Goal: Task Accomplishment & Management: Manage account settings

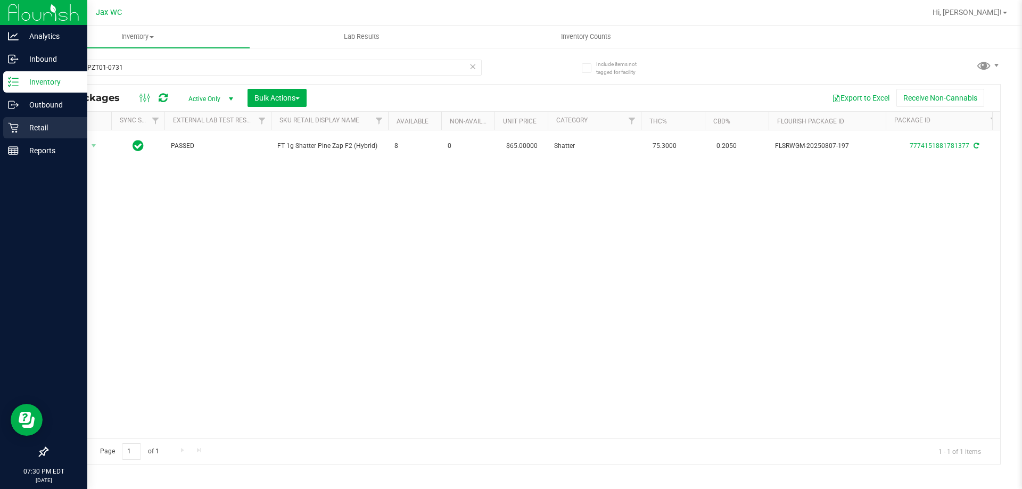
click at [21, 127] on p "Retail" at bounding box center [51, 127] width 64 height 13
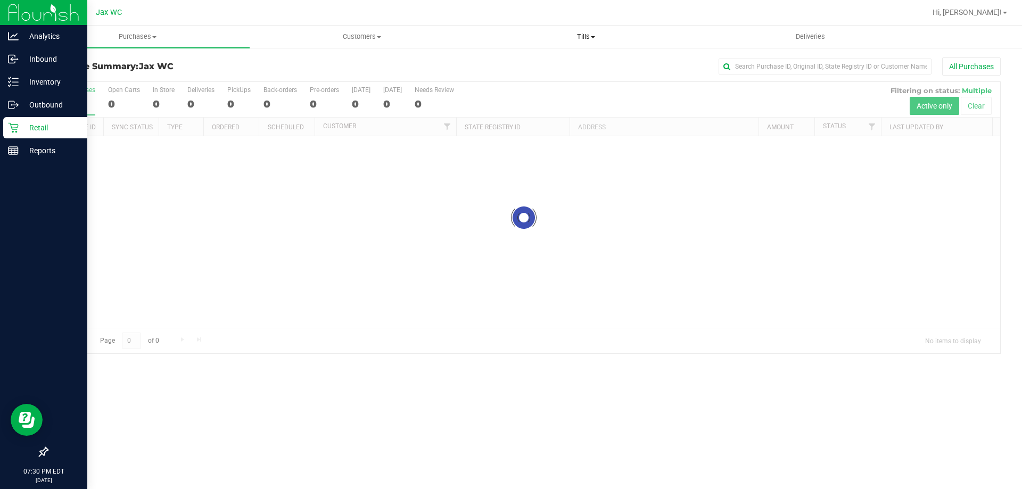
click at [591, 40] on span "Tills" at bounding box center [585, 37] width 223 height 10
click at [529, 61] on span "Manage tills" at bounding box center [510, 64] width 72 height 9
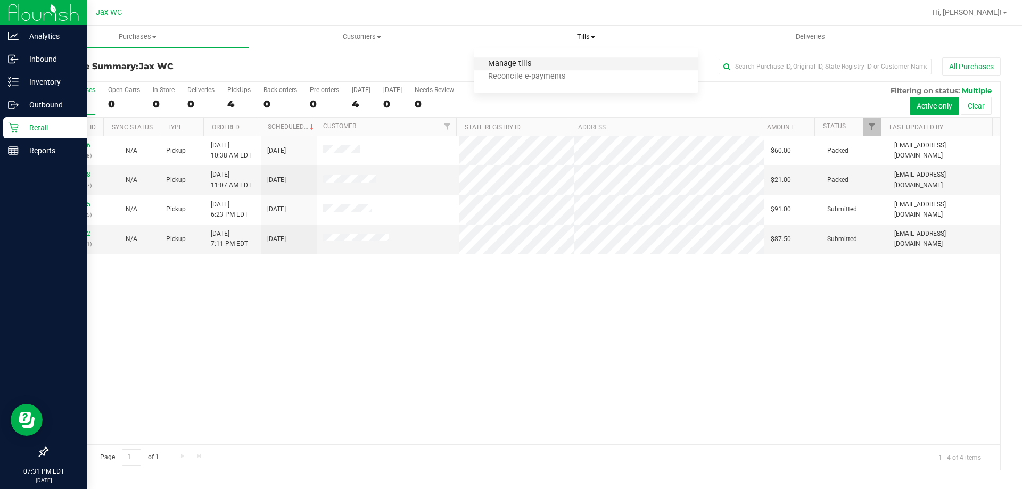
click at [509, 64] on span "Manage tills" at bounding box center [510, 64] width 72 height 9
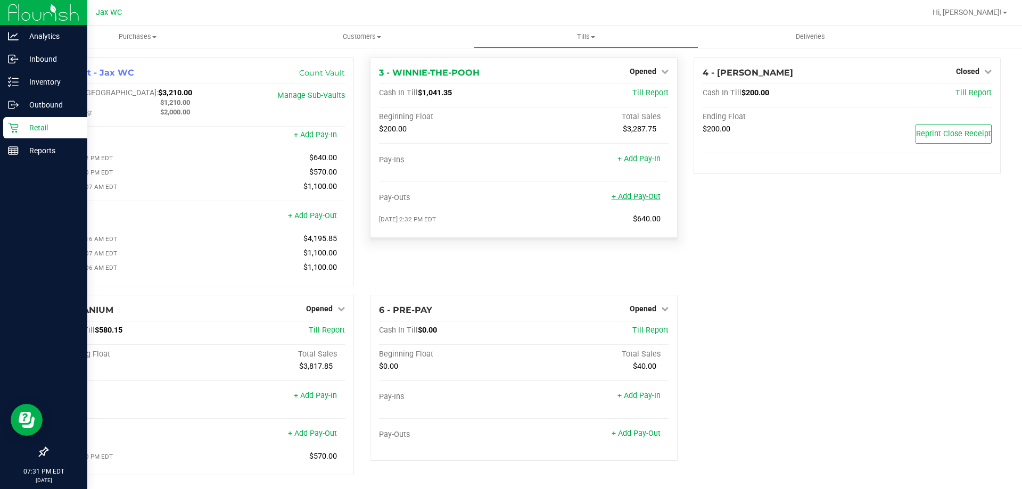
click at [646, 193] on link "+ Add Pay-Out" at bounding box center [635, 196] width 49 height 9
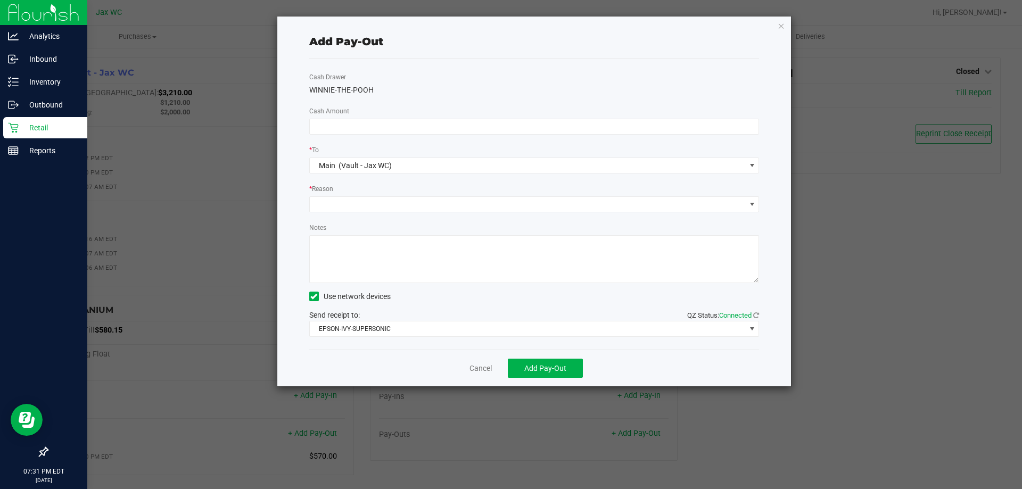
click at [410, 244] on textarea "Notes" at bounding box center [534, 259] width 450 height 48
click at [328, 245] on textarea "Notes" at bounding box center [534, 259] width 450 height 48
type textarea "cash drop-ss"
click at [356, 123] on input at bounding box center [534, 126] width 449 height 15
click at [458, 201] on span at bounding box center [528, 204] width 436 height 15
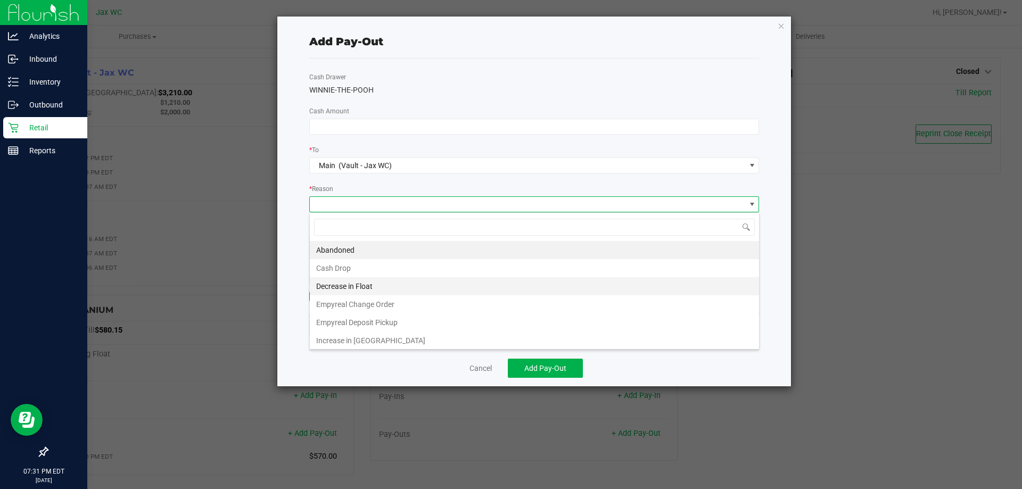
scroll to position [16, 450]
click at [380, 271] on li "Cash Drop" at bounding box center [534, 268] width 449 height 18
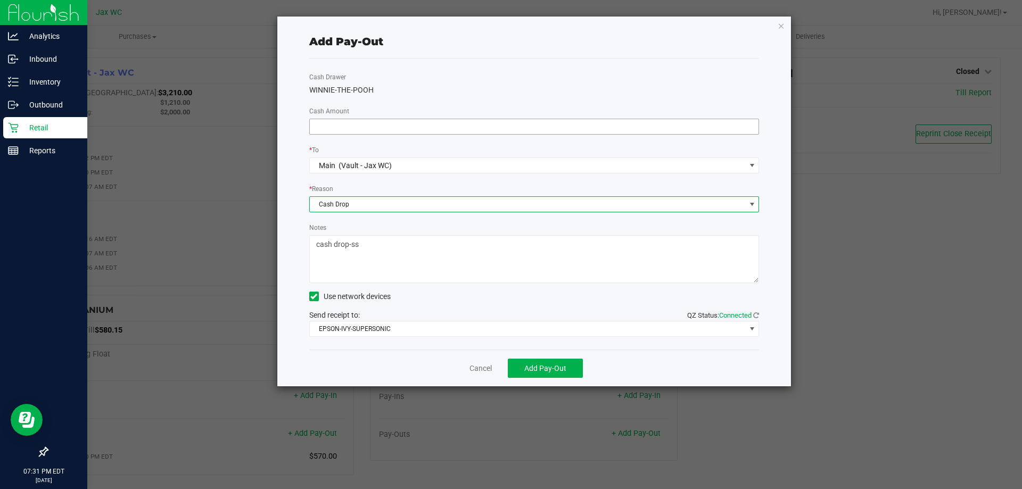
click at [394, 123] on input at bounding box center [534, 126] width 449 height 15
type input "$670.00"
click at [541, 376] on button "Add Pay-Out" at bounding box center [545, 368] width 75 height 19
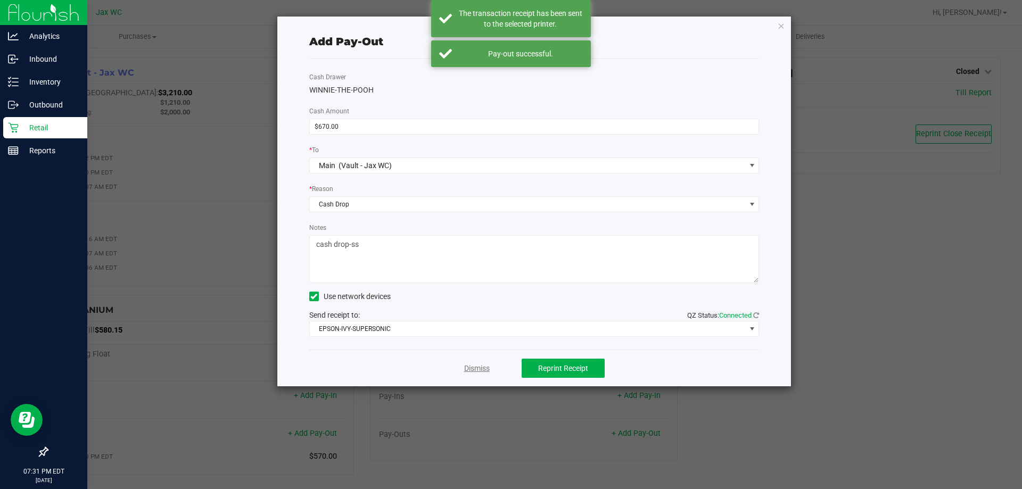
click at [483, 370] on link "Dismiss" at bounding box center [477, 368] width 26 height 11
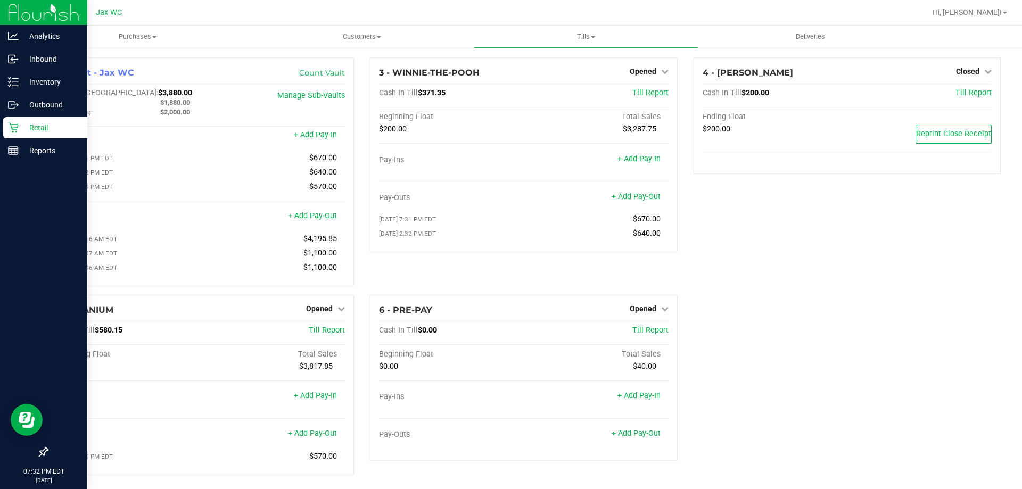
click at [775, 219] on div "4 - YOUSSOU-NDOUR Closed Open Till Cash In Till $200.00 Till Report Ending Floa…" at bounding box center [846, 175] width 323 height 237
click at [38, 78] on p "Inventory" at bounding box center [51, 82] width 64 height 13
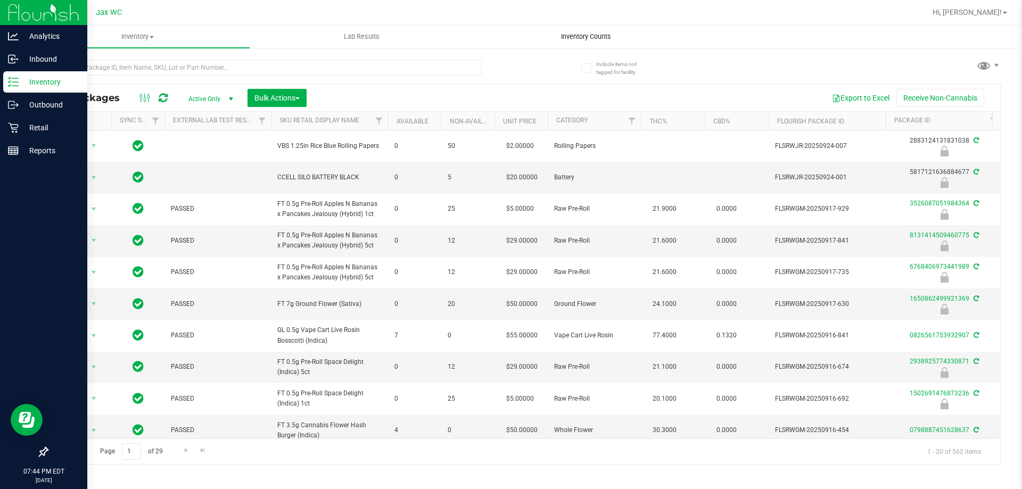
click at [597, 38] on span "Inventory Counts" at bounding box center [586, 37] width 79 height 10
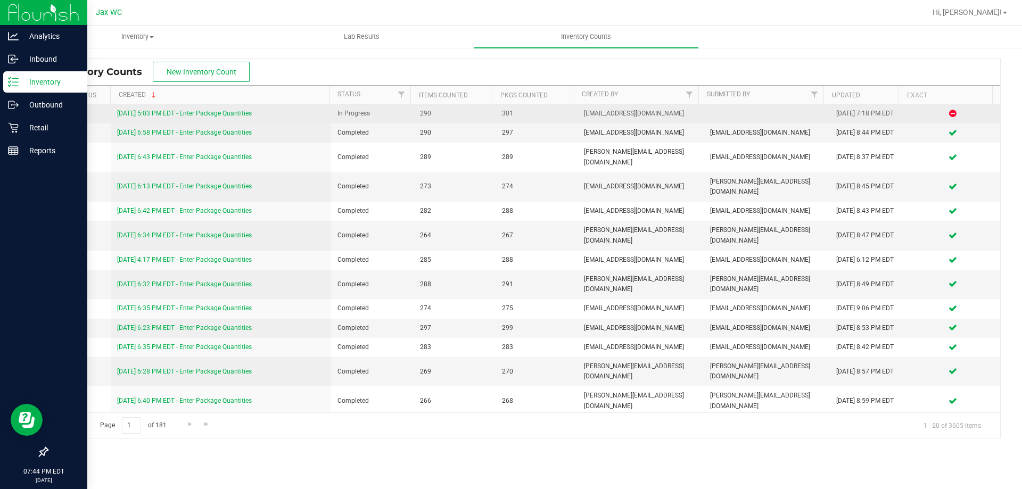
click at [242, 114] on link "9/27/25 5:03 PM EDT - Enter Package Quantities" at bounding box center [184, 113] width 135 height 7
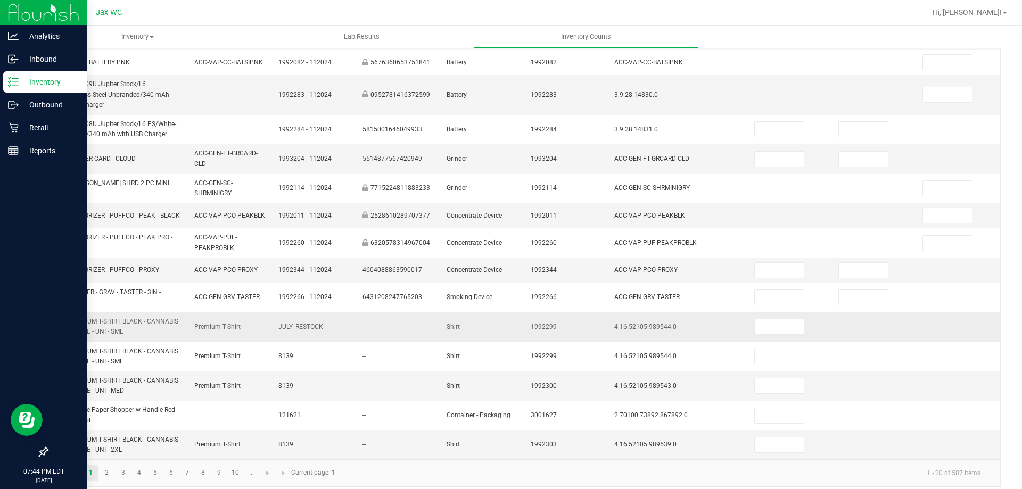
scroll to position [299, 0]
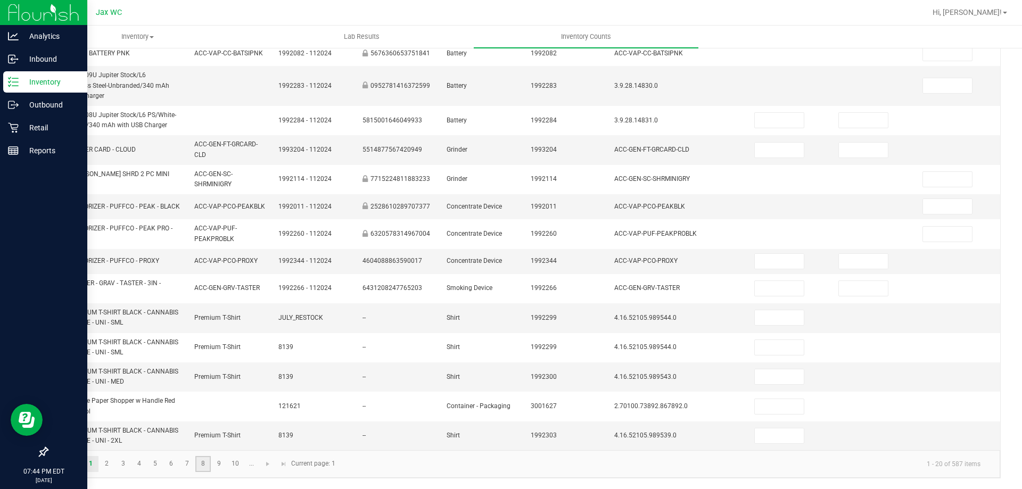
click at [202, 467] on link "8" at bounding box center [202, 464] width 15 height 16
type input "5"
type input "7"
type input "0"
type input "12"
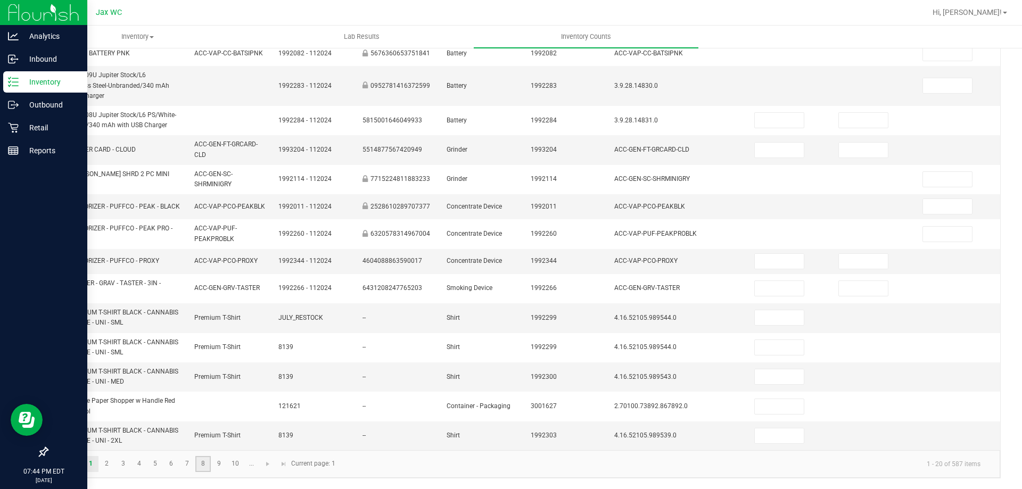
type input "0"
type input "11"
type input "13"
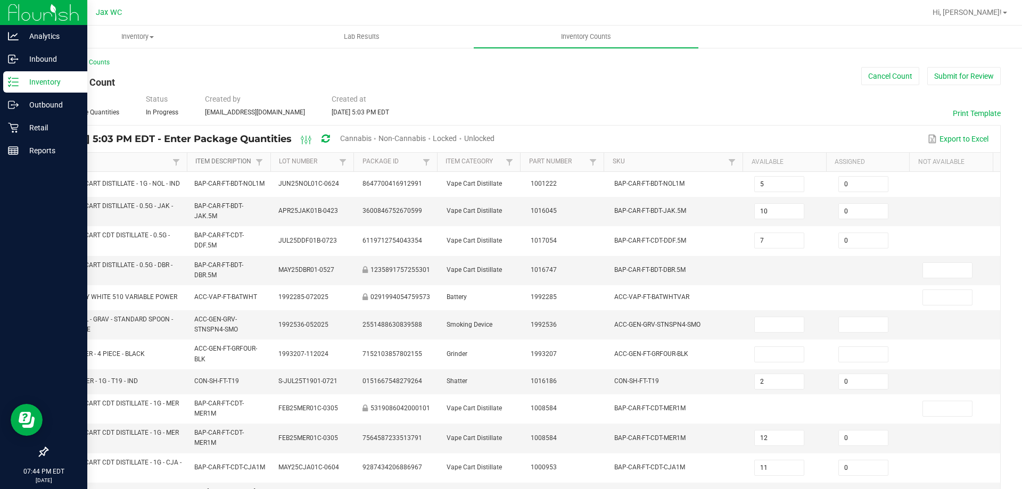
click at [228, 161] on link "Item Description" at bounding box center [223, 162] width 57 height 9
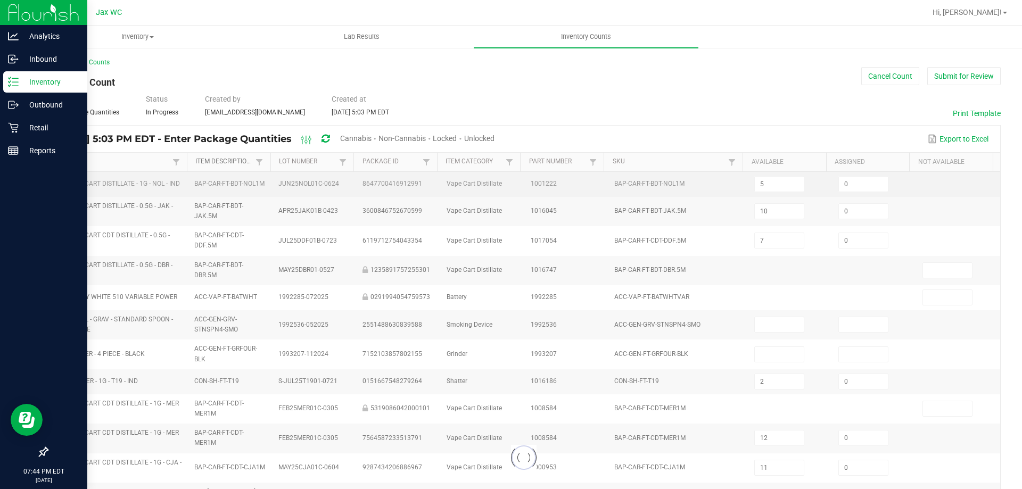
type input "25"
type input "29"
type input "4"
type input "13"
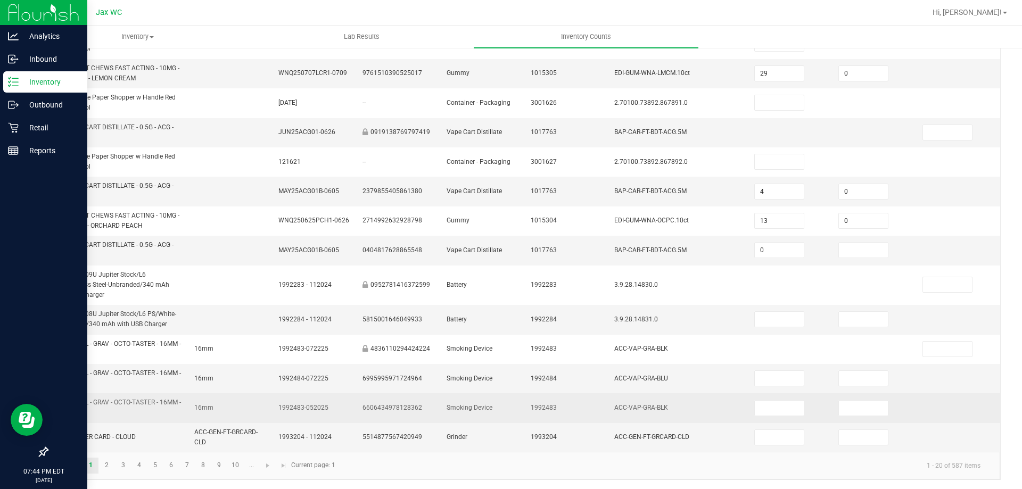
scroll to position [321, 0]
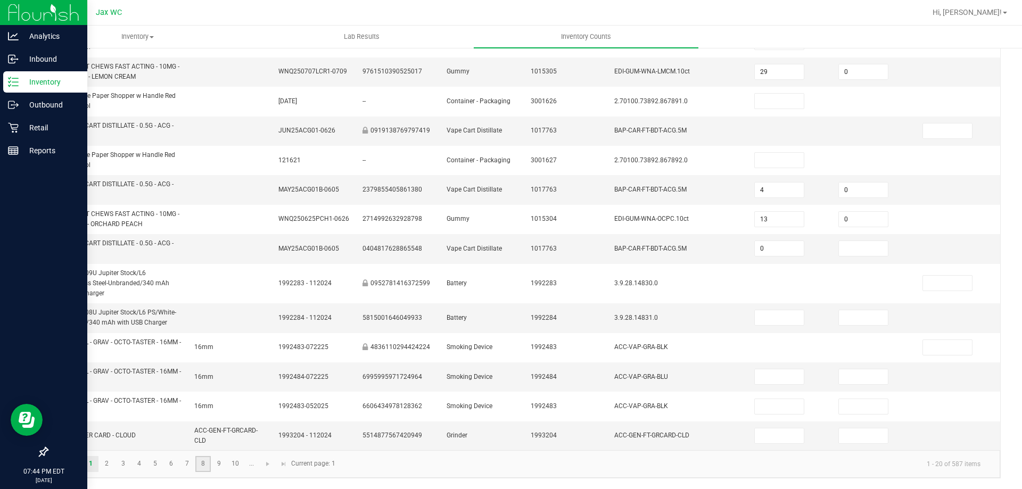
click at [197, 461] on link "8" at bounding box center [202, 464] width 15 height 16
type input "5"
type input "10"
type input "3"
type input "7"
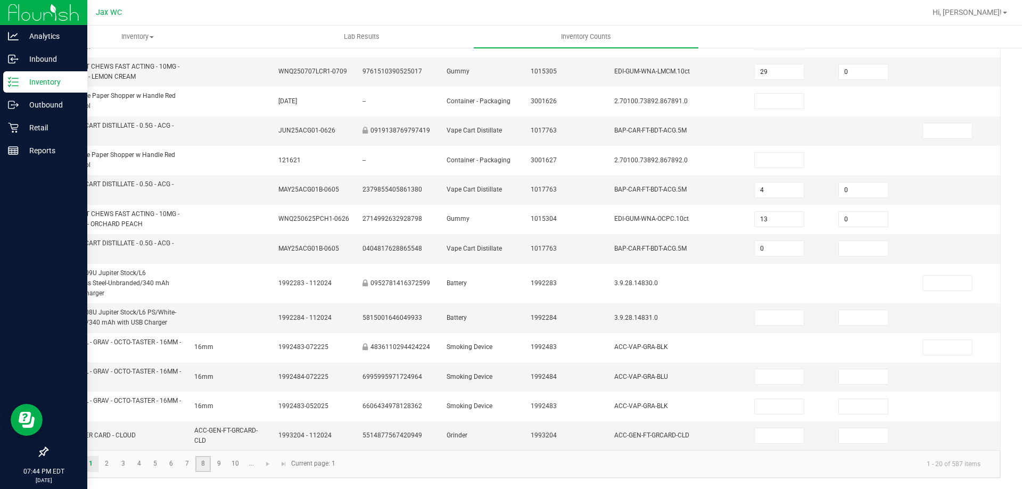
type input "2"
type input "6"
type input "0"
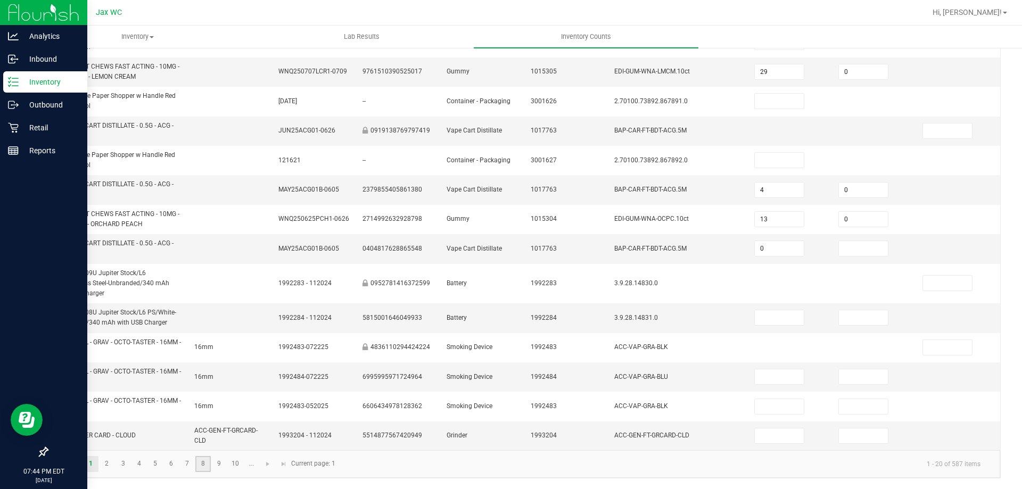
type input "8"
type input "11"
type input "0"
type input "12"
type input "0"
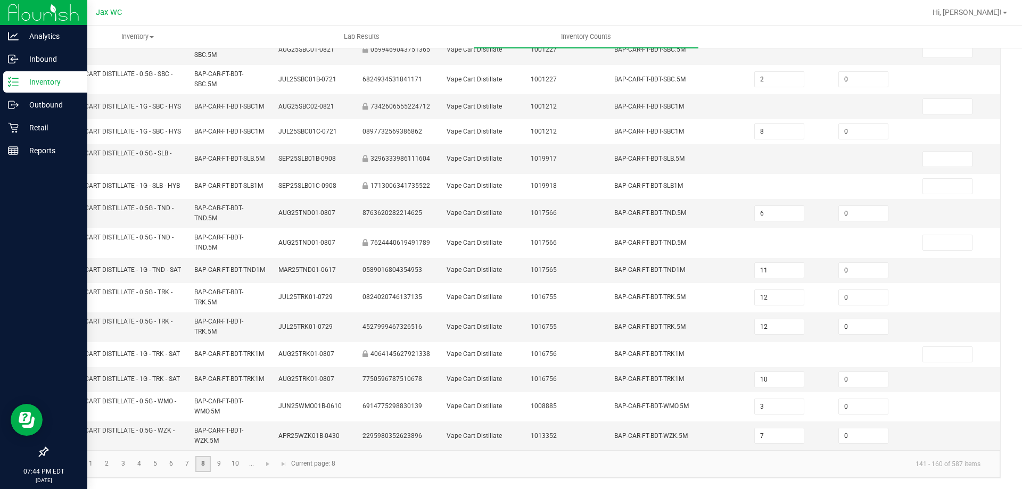
scroll to position [310, 0]
click at [216, 461] on link "9" at bounding box center [218, 464] width 15 height 16
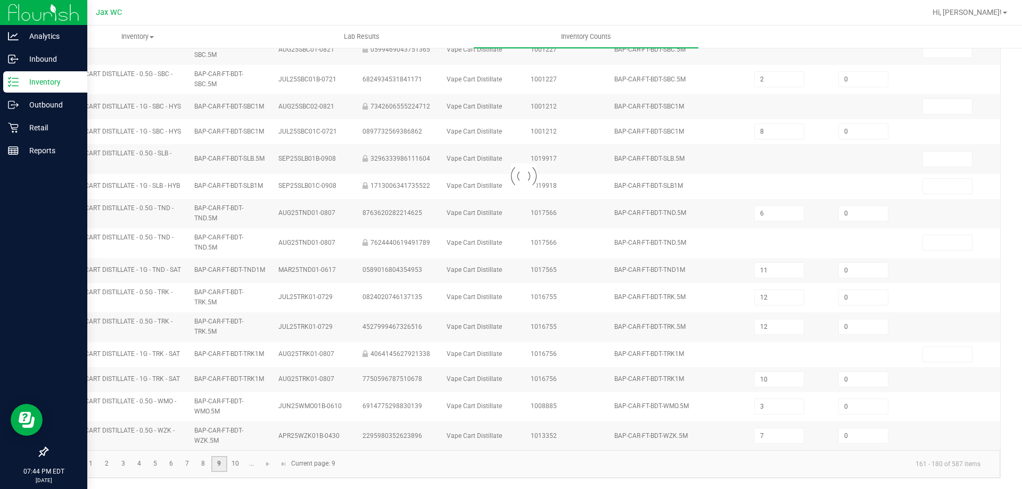
type input "10"
type input "1"
type input "10"
type input "1"
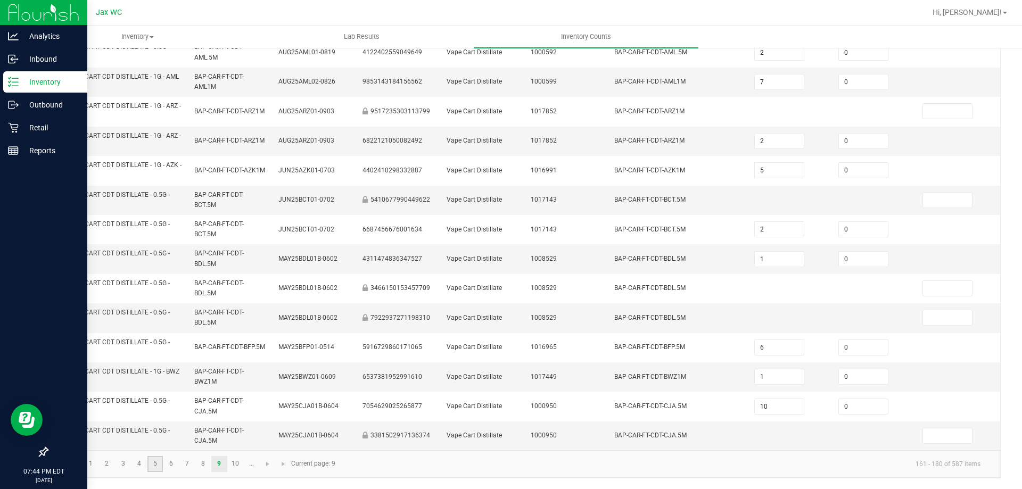
click at [147, 465] on link "5" at bounding box center [154, 464] width 15 height 16
type input "2"
type input "10"
type input "4"
type input "6"
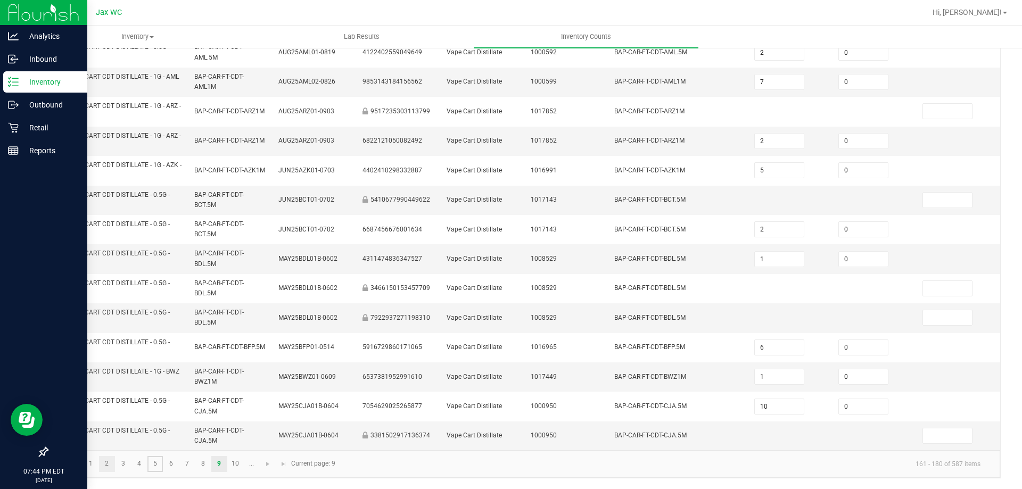
type input "10"
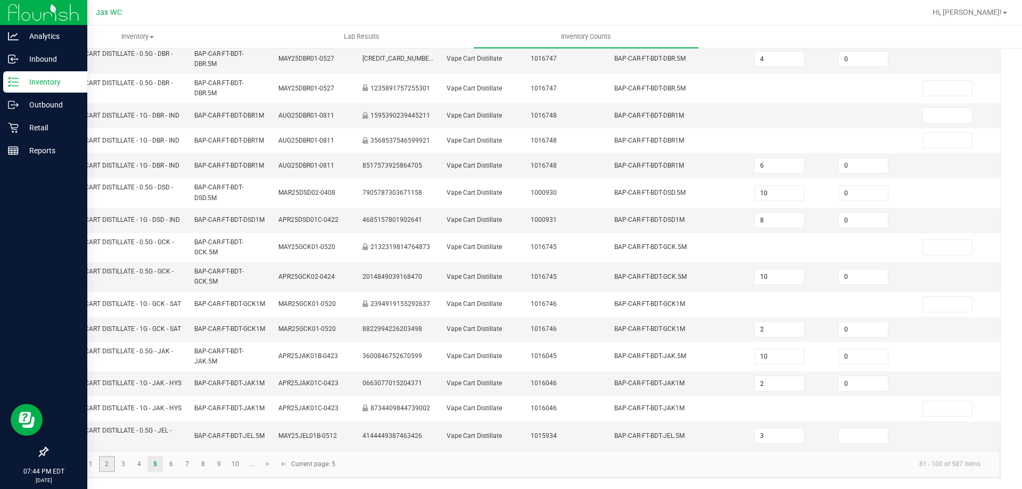
click at [105, 464] on link "2" at bounding box center [106, 464] width 15 height 16
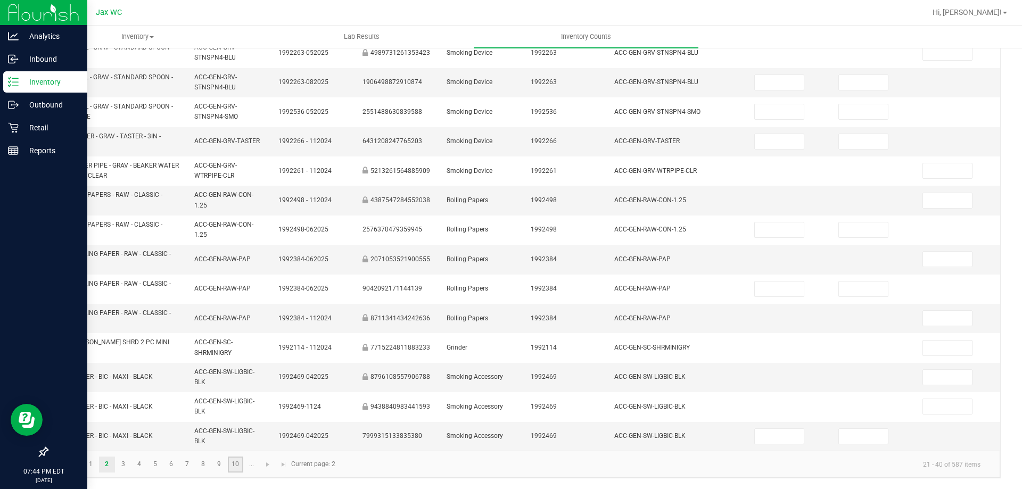
click at [242, 466] on link "10" at bounding box center [235, 465] width 15 height 16
type input "3"
type input "0"
type input "11"
type input "0"
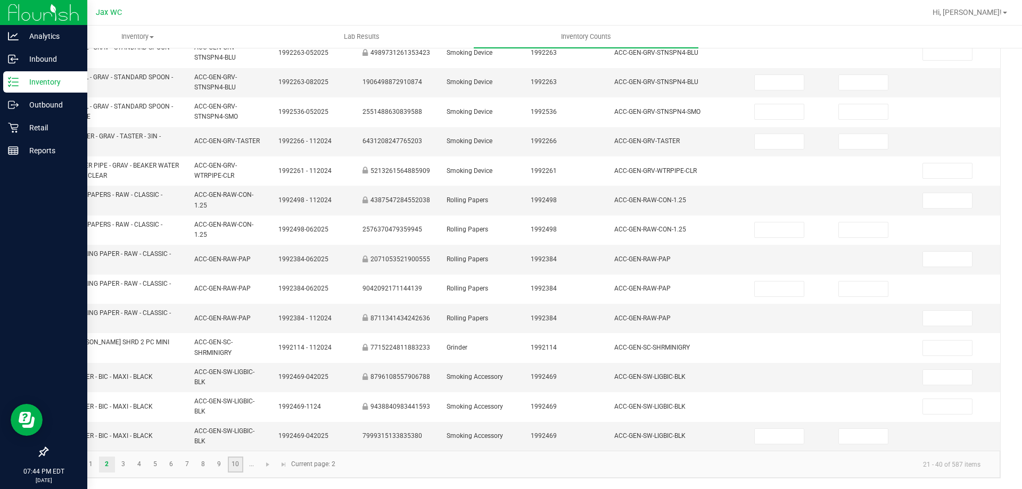
type input "3"
type input "0"
type input "7"
type input "0"
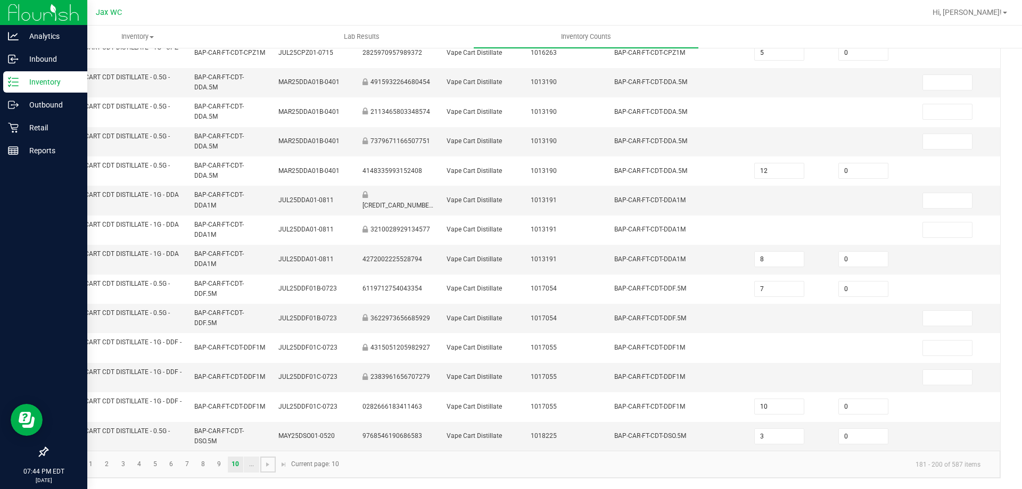
click at [270, 466] on span "Go to the next page" at bounding box center [267, 464] width 9 height 9
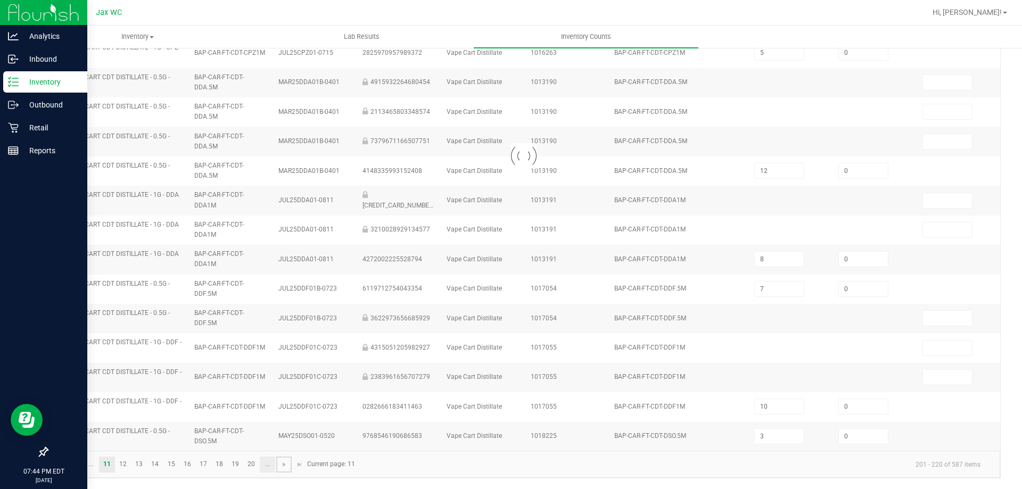
type input "1"
type input "9"
type input "12"
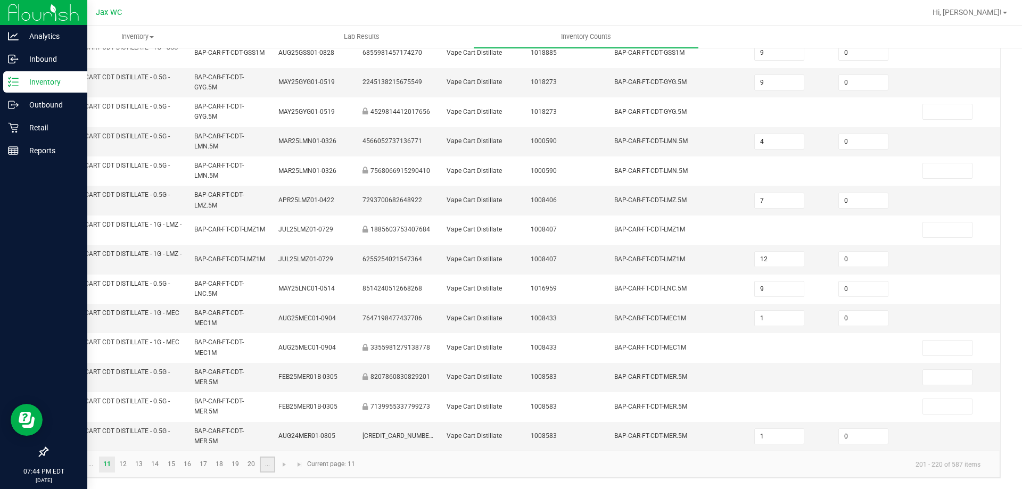
click at [270, 464] on link "..." at bounding box center [267, 465] width 15 height 16
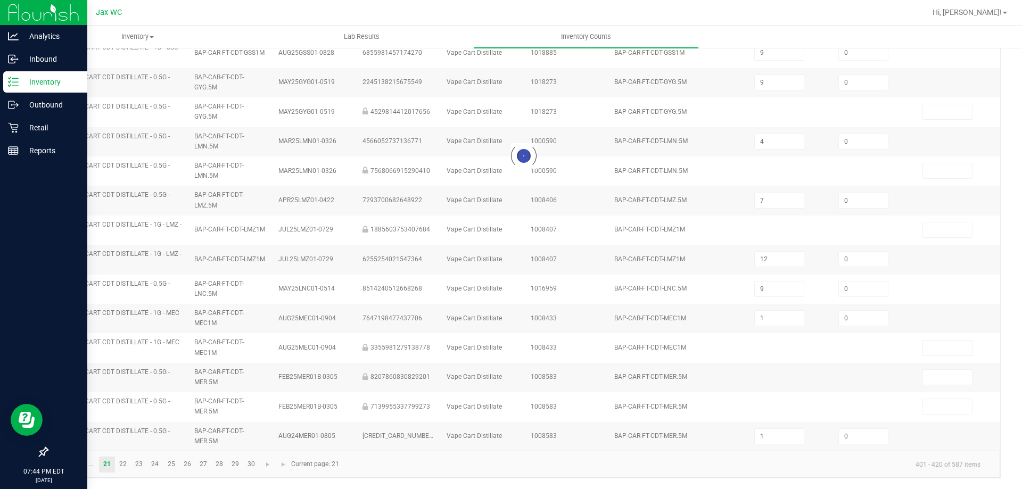
type input "13"
type input "8"
type input "11"
type input "9"
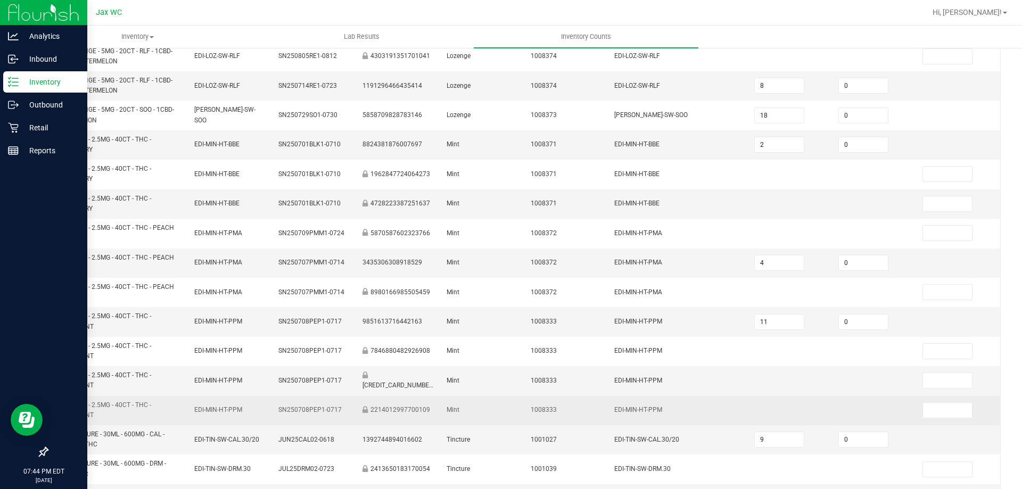
scroll to position [0, 0]
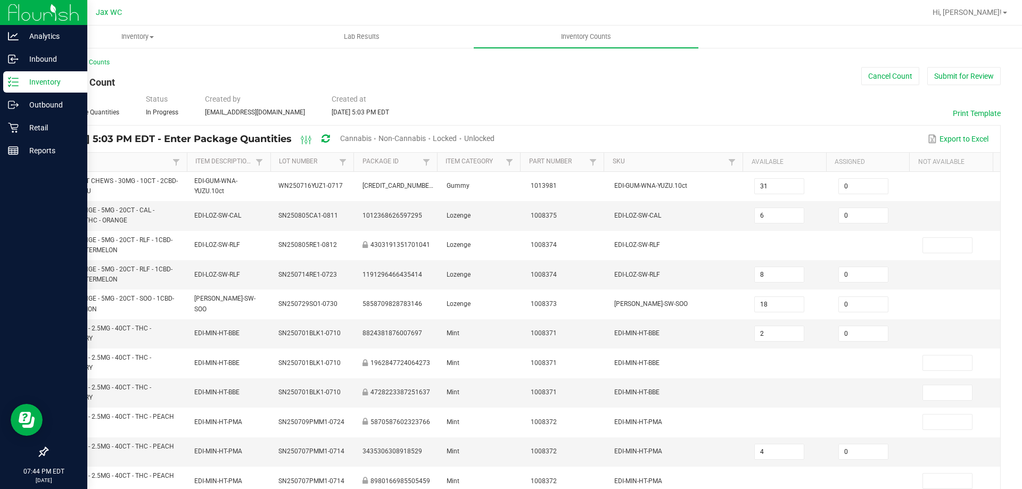
click at [494, 137] on span "Unlocked" at bounding box center [479, 138] width 30 height 9
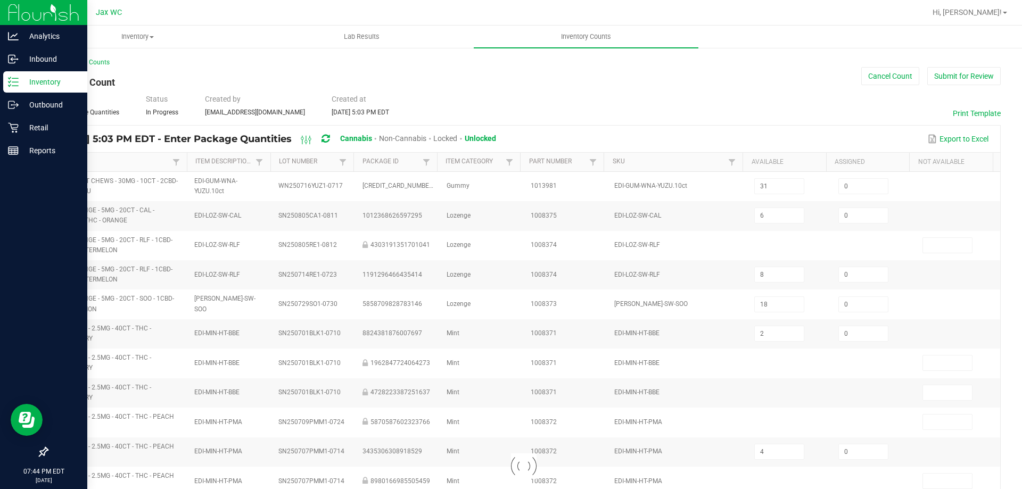
type input "0"
type input "29"
type input "13"
type input "4"
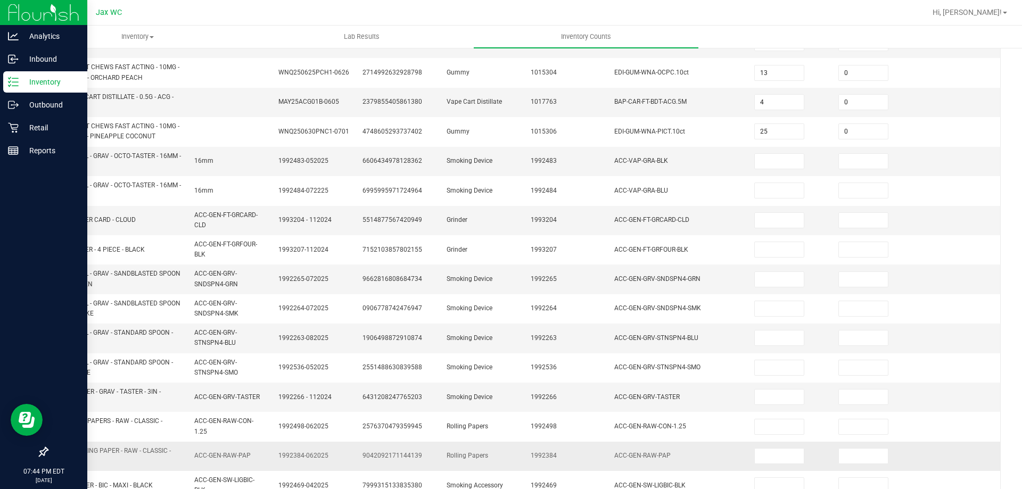
scroll to position [310, 0]
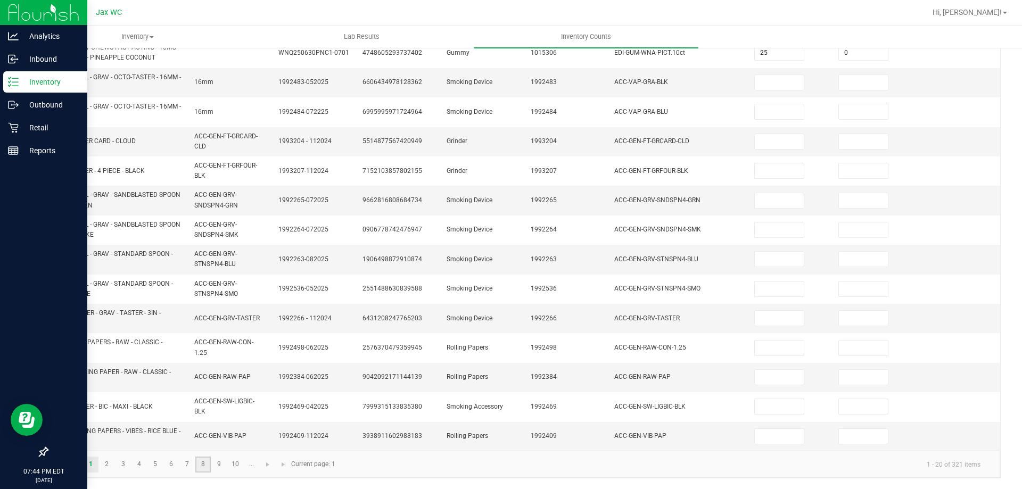
click at [202, 461] on link "8" at bounding box center [202, 465] width 15 height 16
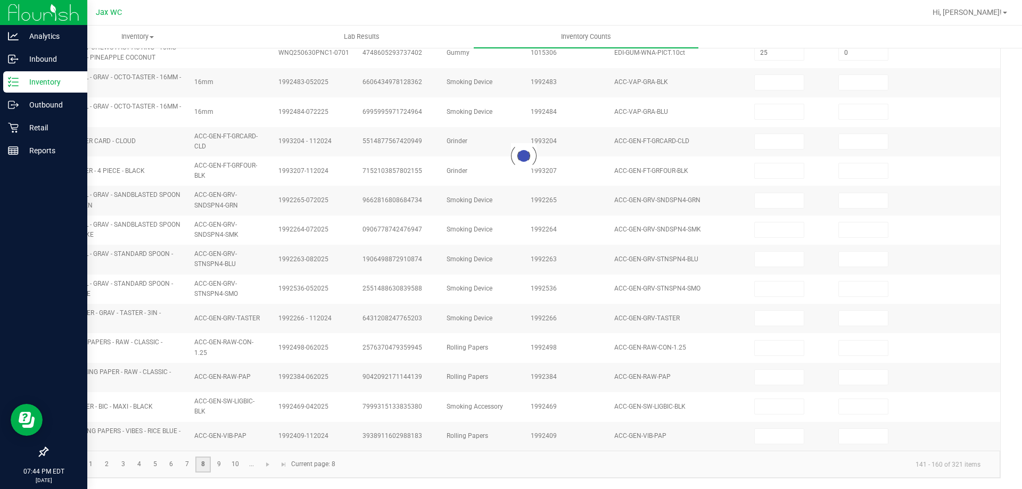
type input "9"
type input "0"
type input "3"
type input "0"
type input "5"
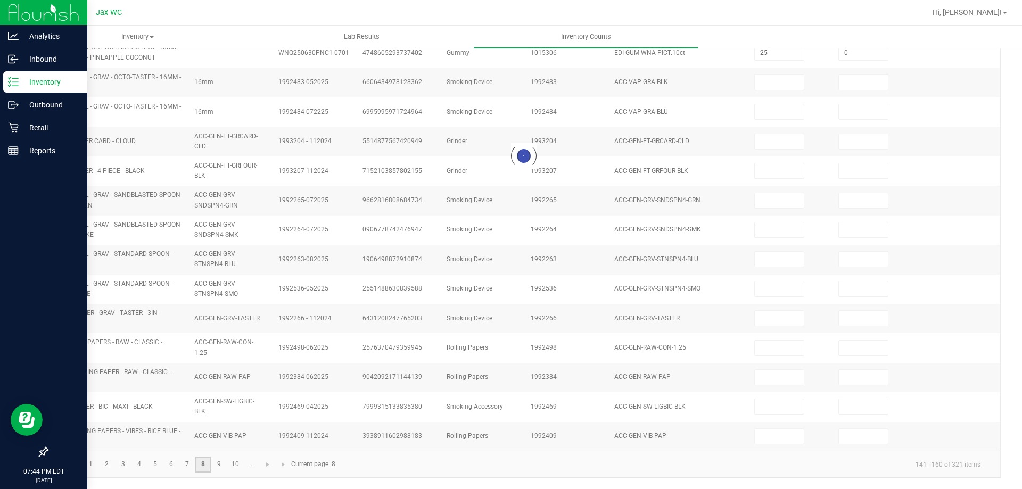
type input "0"
type input "10"
type input "0"
type input "3"
type input "0"
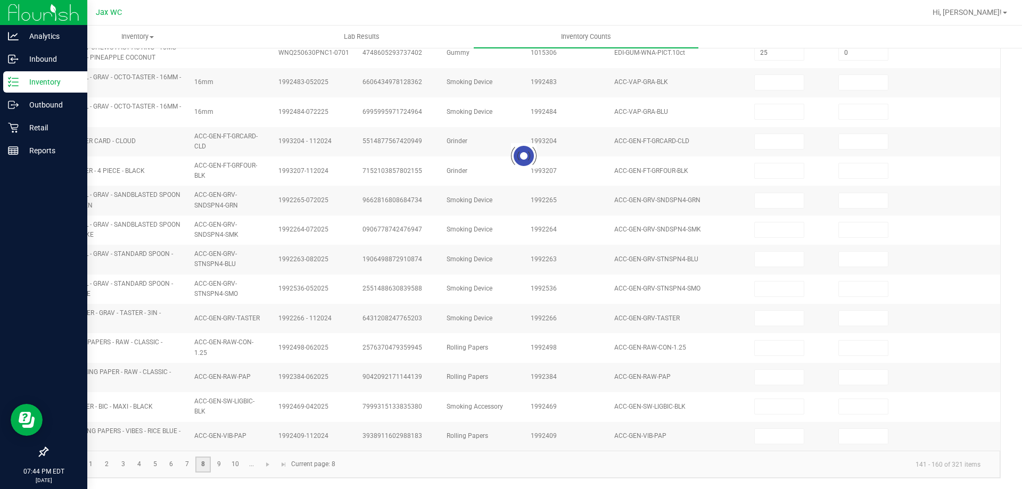
type input "7"
type input "2"
type input "0"
type input "5"
type input "3"
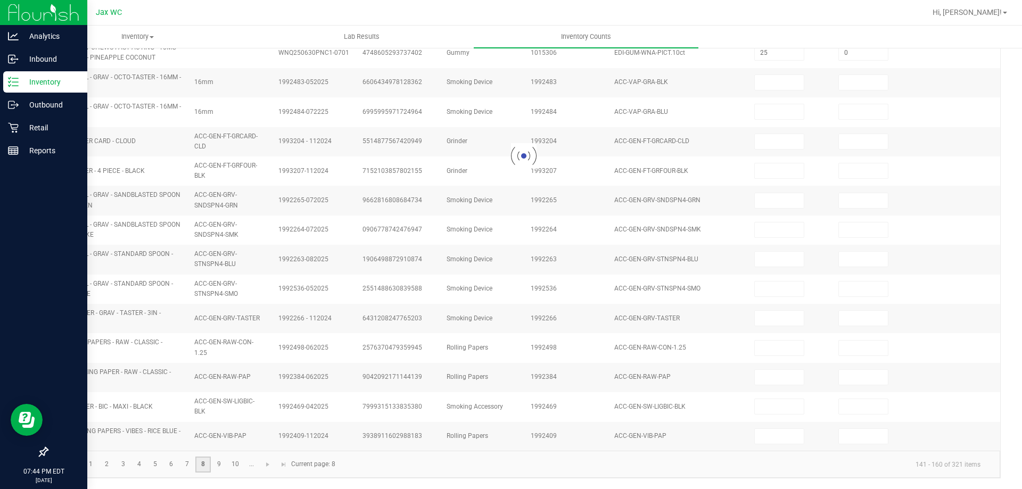
type input "12"
type input "0"
type input "11"
type input "0"
type input "2"
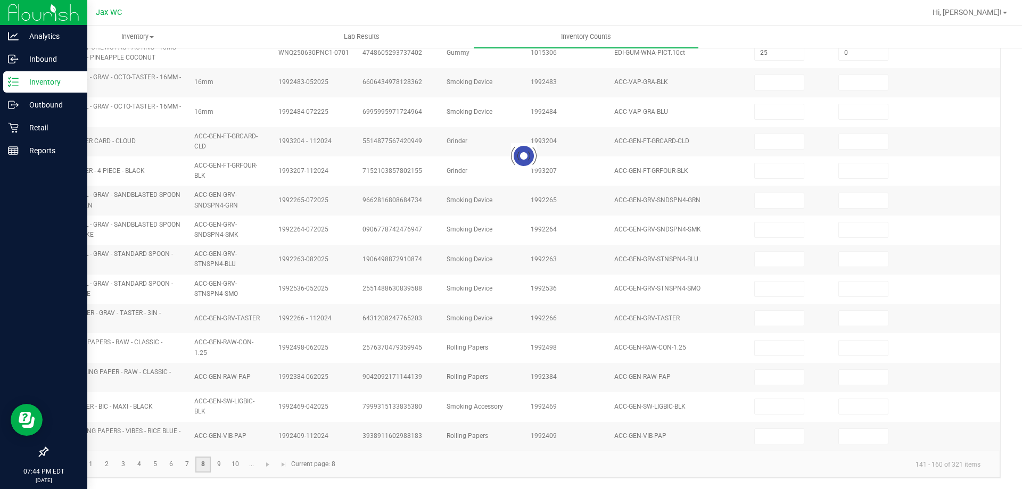
type input "3"
type input "4"
type input "0"
type input "3"
type input "0"
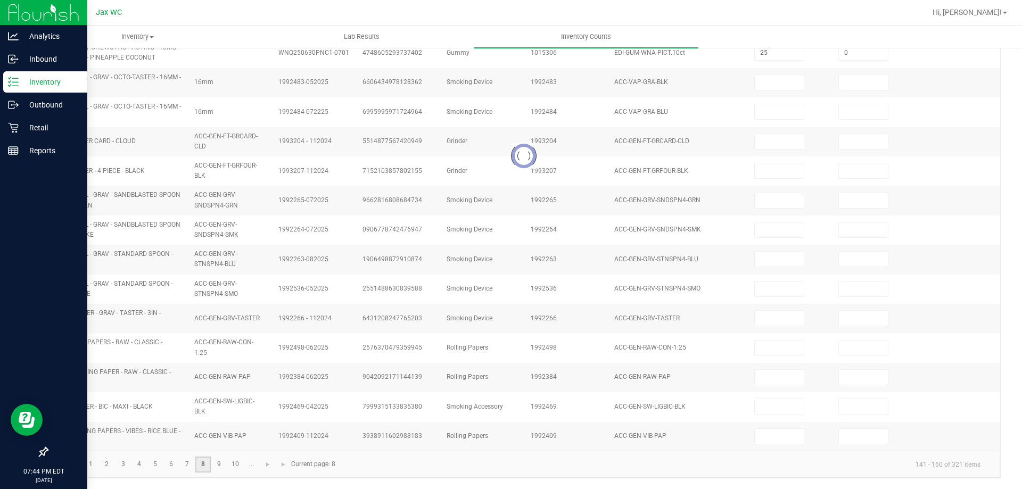
type input "5"
type input "0"
type input "12"
type input "0"
type input "12"
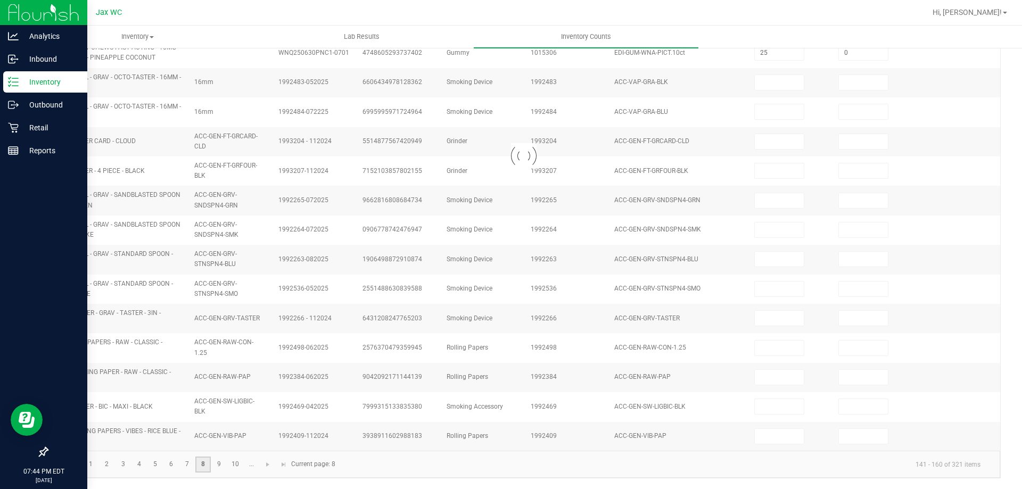
type input "0"
type input "9"
type input "0"
type input "5"
type input "0"
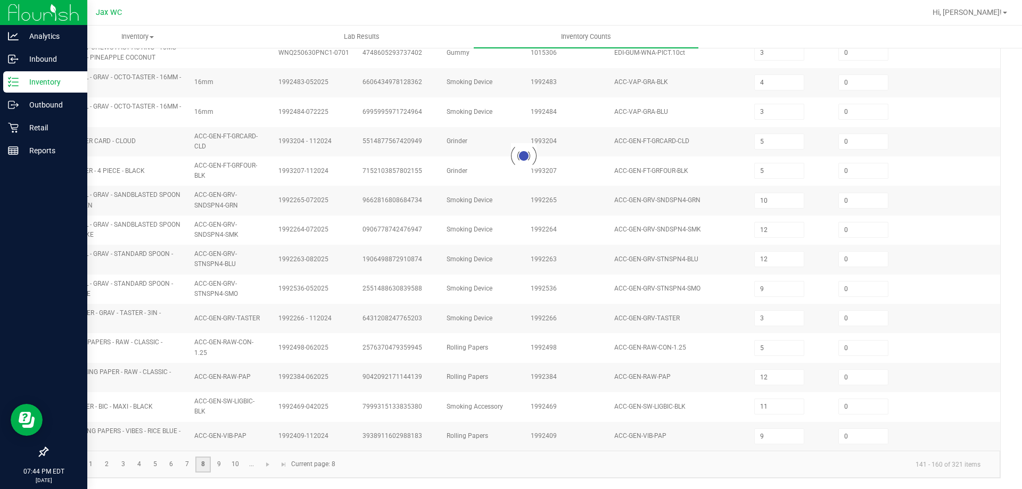
scroll to position [226, 0]
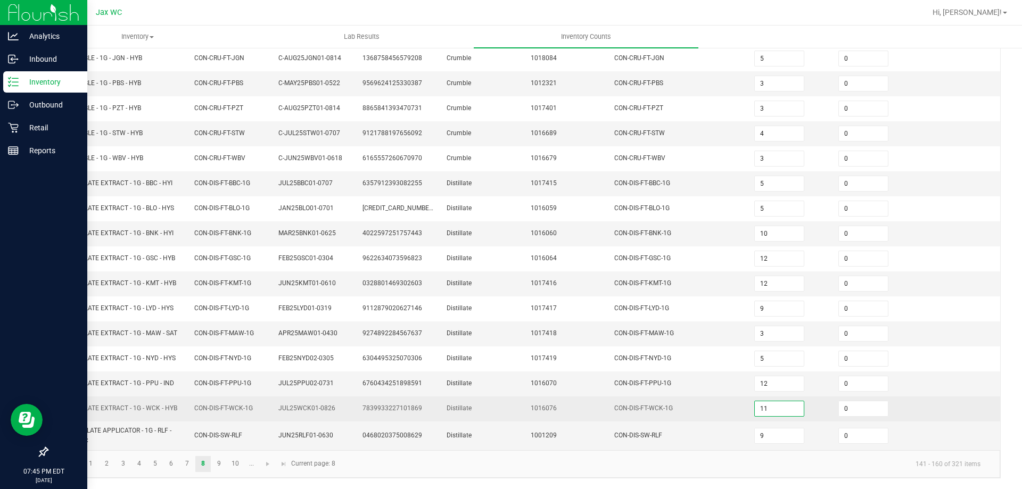
click at [776, 407] on input "11" at bounding box center [779, 408] width 49 height 15
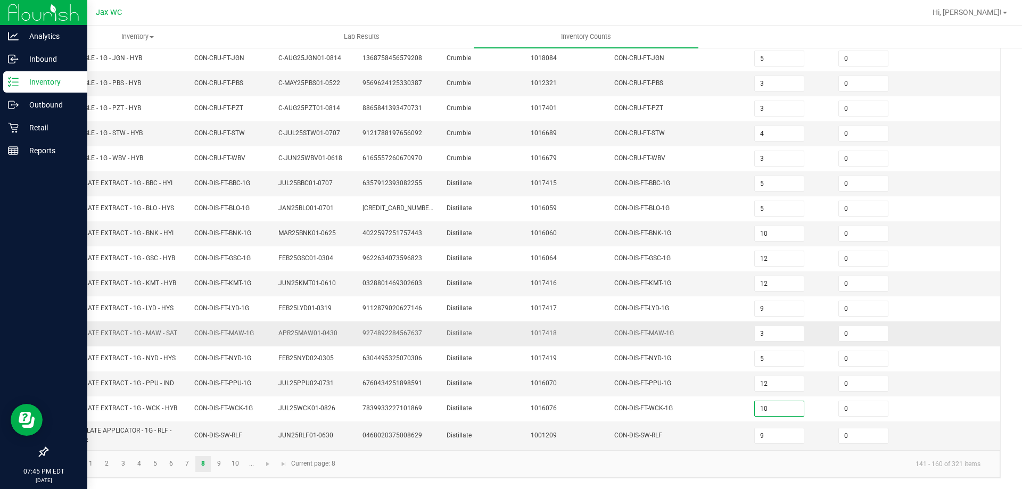
type input "10"
click at [524, 322] on td "1017418" at bounding box center [566, 333] width 84 height 25
click at [190, 464] on link "7" at bounding box center [186, 464] width 15 height 16
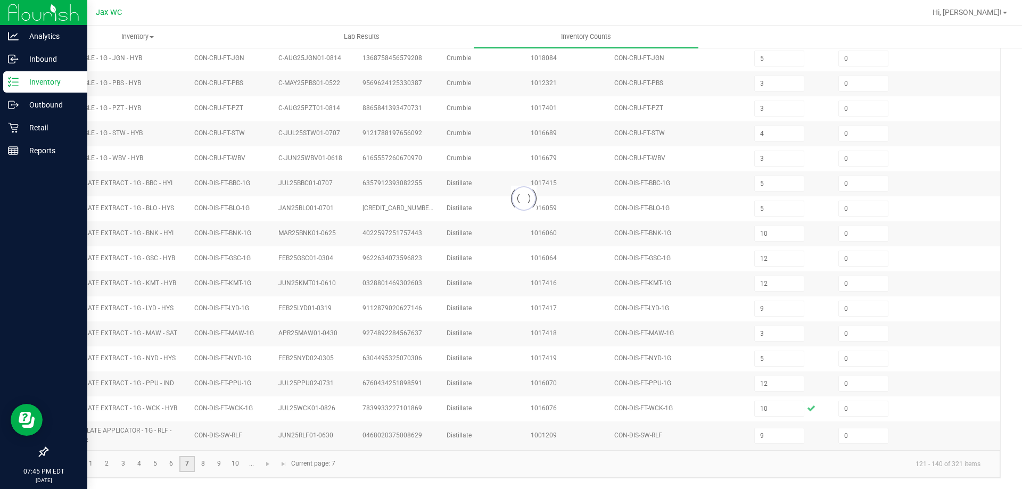
type input "1"
type input "19"
type input "0"
type input "4"
type input "1"
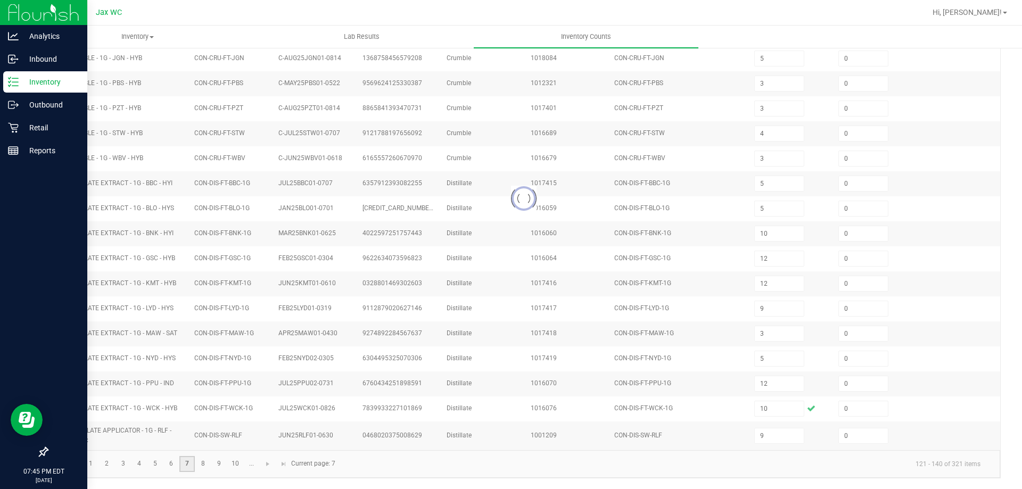
type input "2"
type input "5"
type input "0"
type input "6"
type input "5"
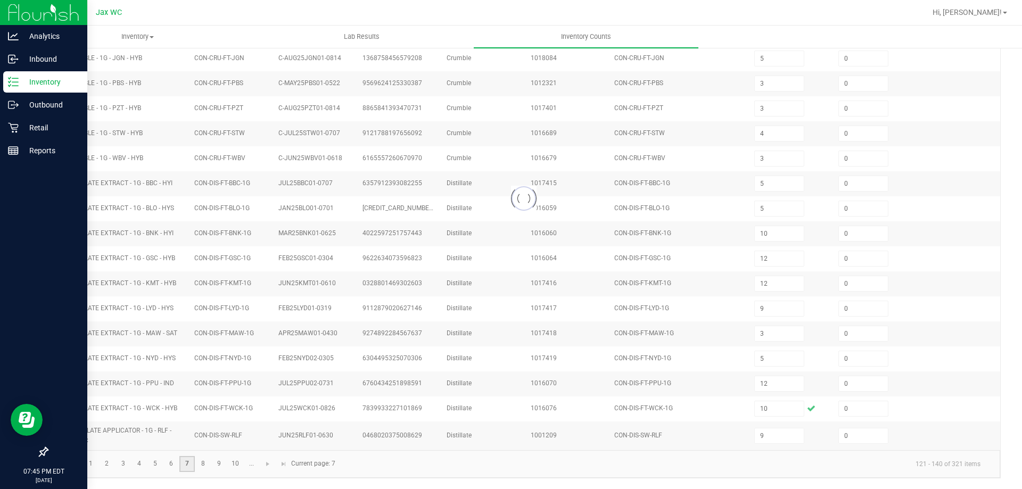
type input "8"
type input "4"
type input "0"
type input "17"
type input "0"
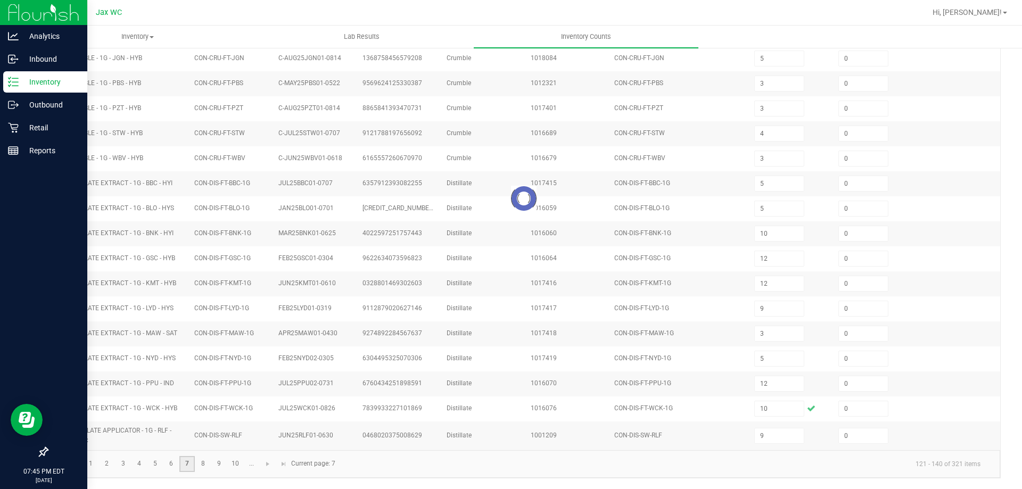
type input "6"
type input "16"
type input "0"
type input "19"
type input "0"
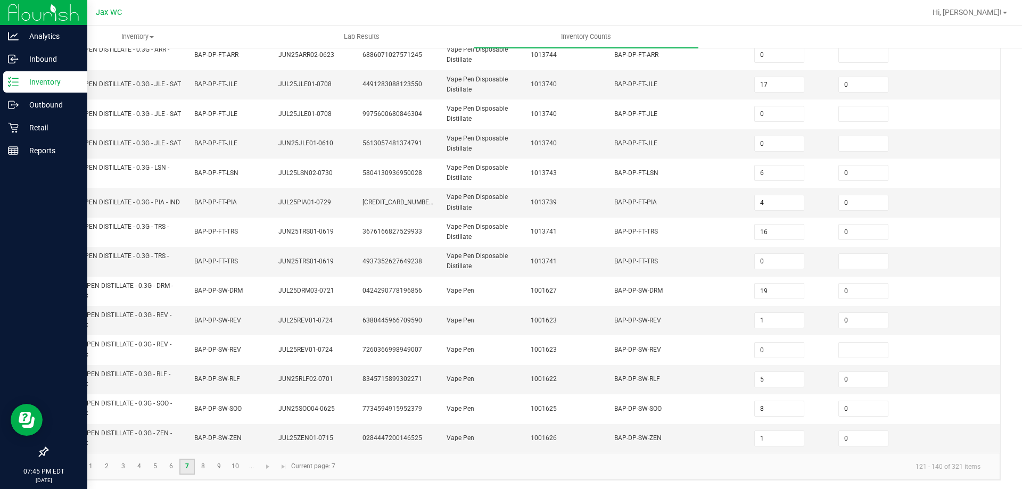
scroll to position [310, 0]
click at [219, 465] on link "9" at bounding box center [218, 465] width 15 height 16
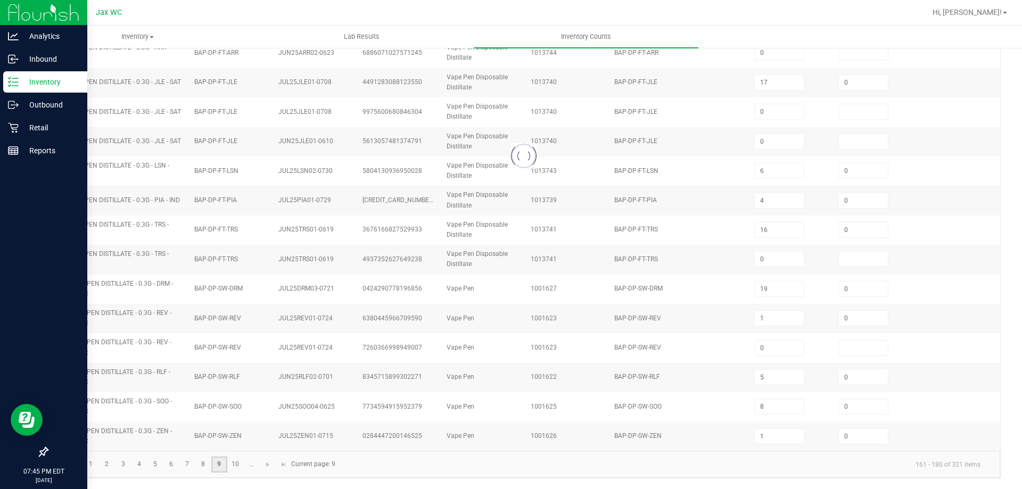
type input "2"
type input "11"
type input "5"
type input "0"
type input "2"
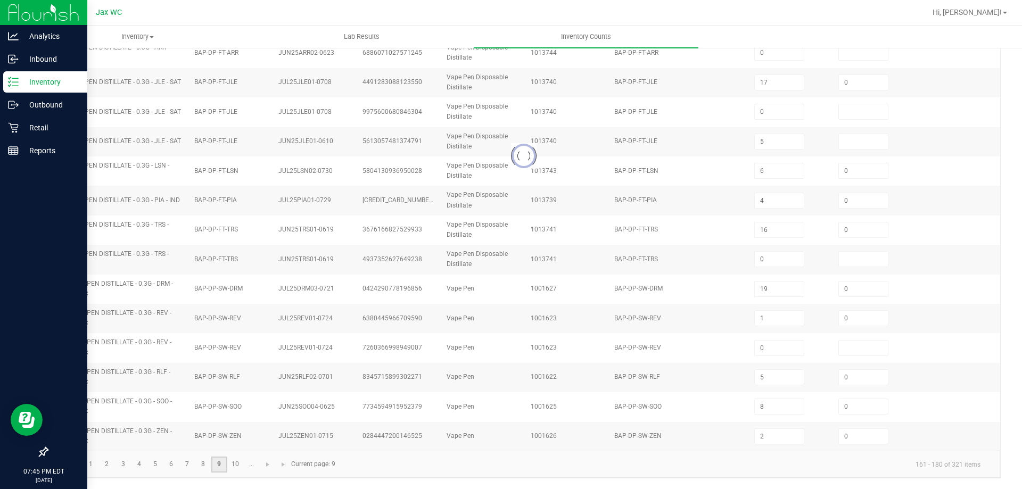
type input "7"
type input "11"
type input "2"
type input "3"
type input "0"
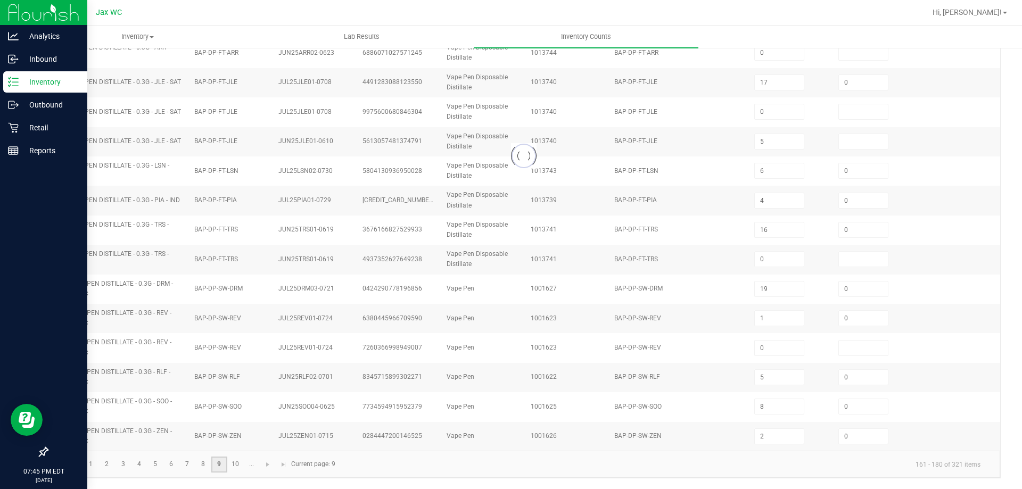
type input "4"
type input "6"
type input "4"
type input "5"
type input "6"
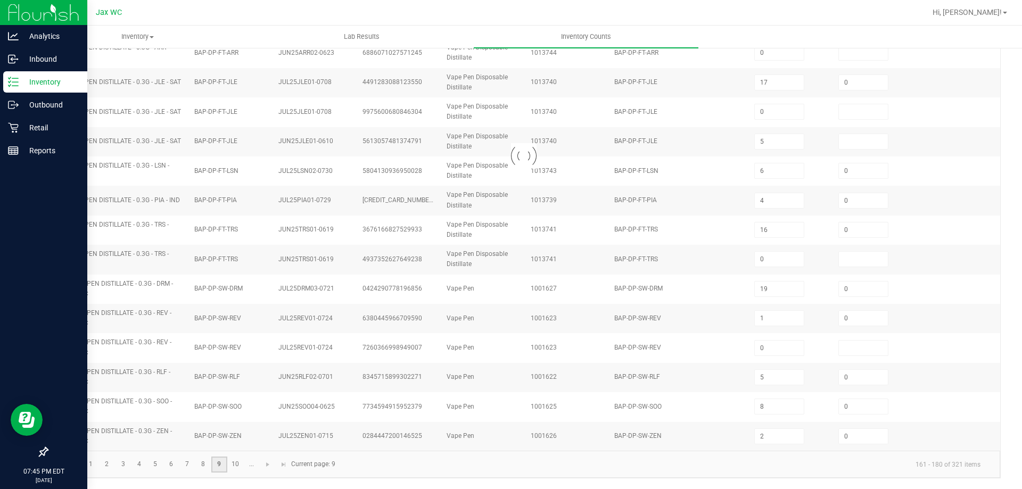
type input "0"
type input "3"
type input "0"
type input "7"
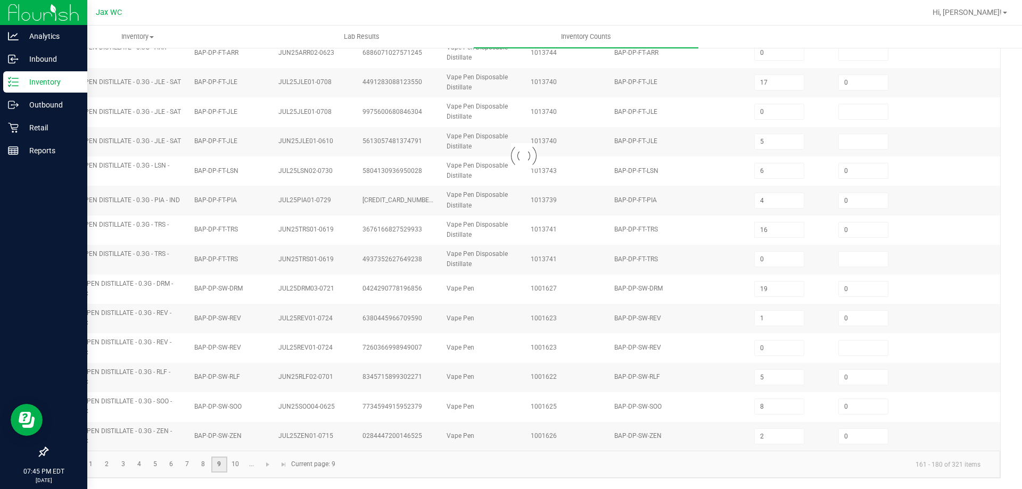
type input "4"
type input "2"
type input "0"
type input "4"
type input "2"
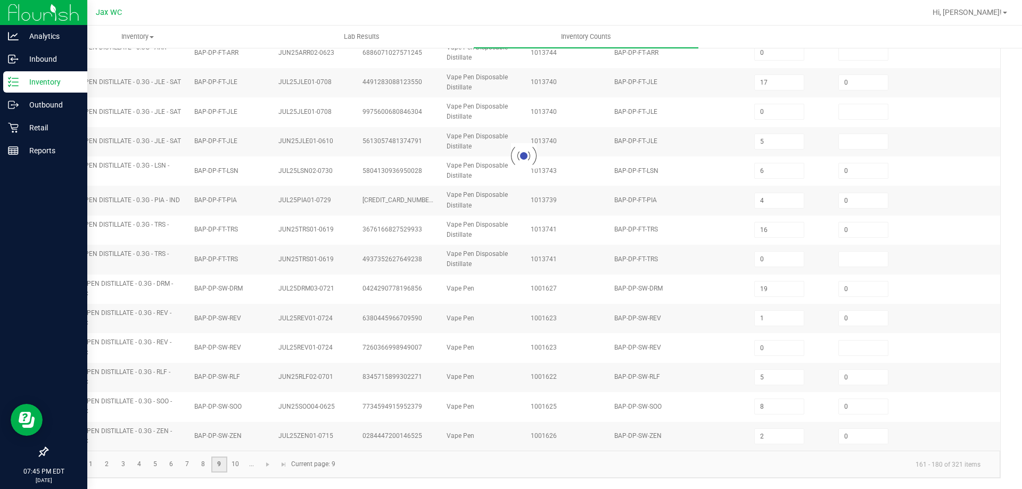
type input "0"
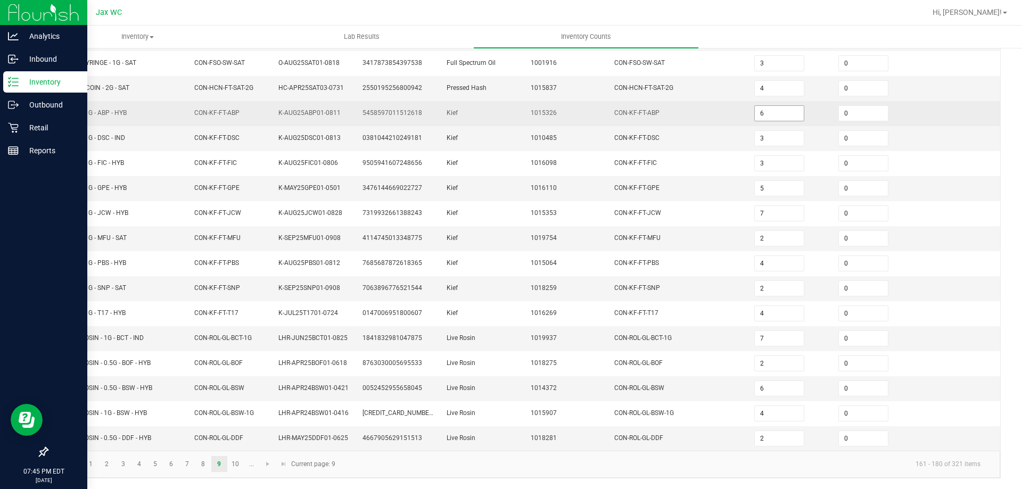
click at [767, 118] on input "6" at bounding box center [779, 113] width 49 height 15
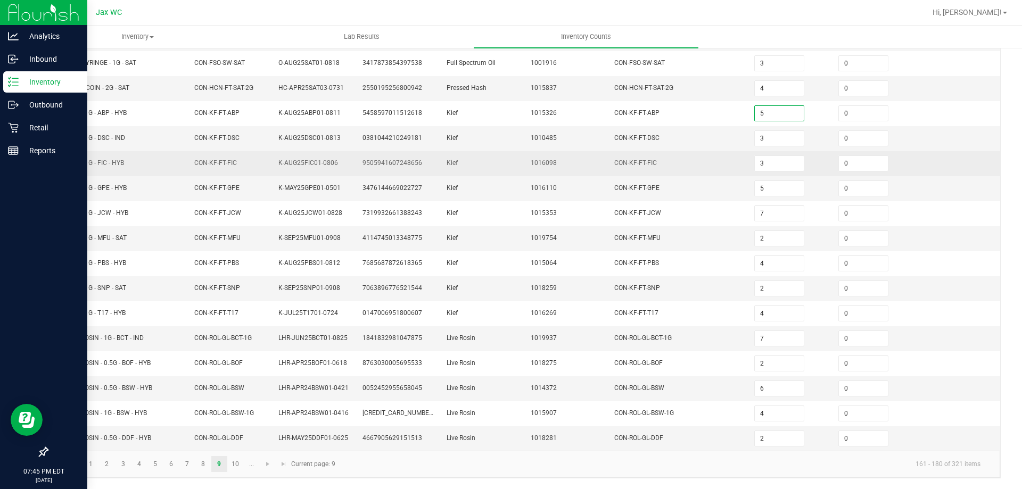
type input "5"
click at [444, 158] on td "Kief" at bounding box center [482, 163] width 84 height 25
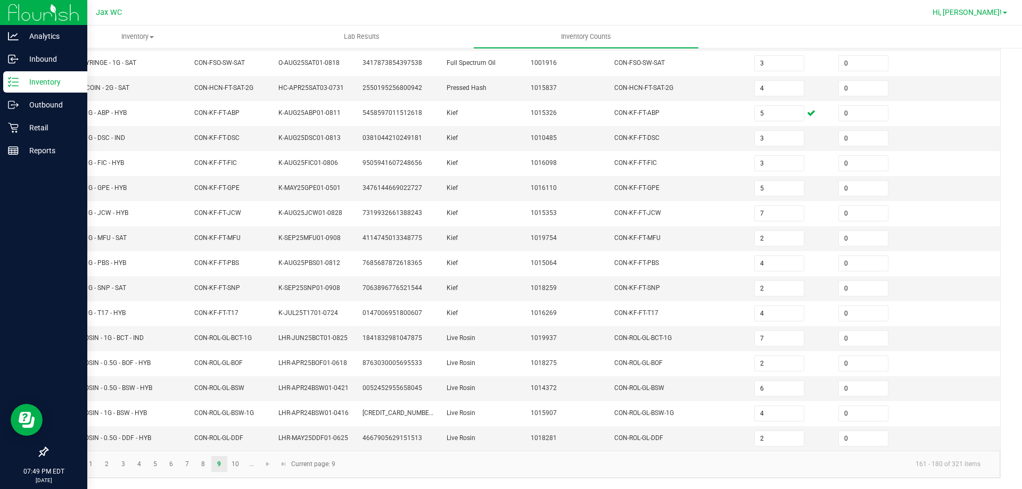
click at [999, 14] on span "Hi, [PERSON_NAME]!" at bounding box center [966, 12] width 69 height 9
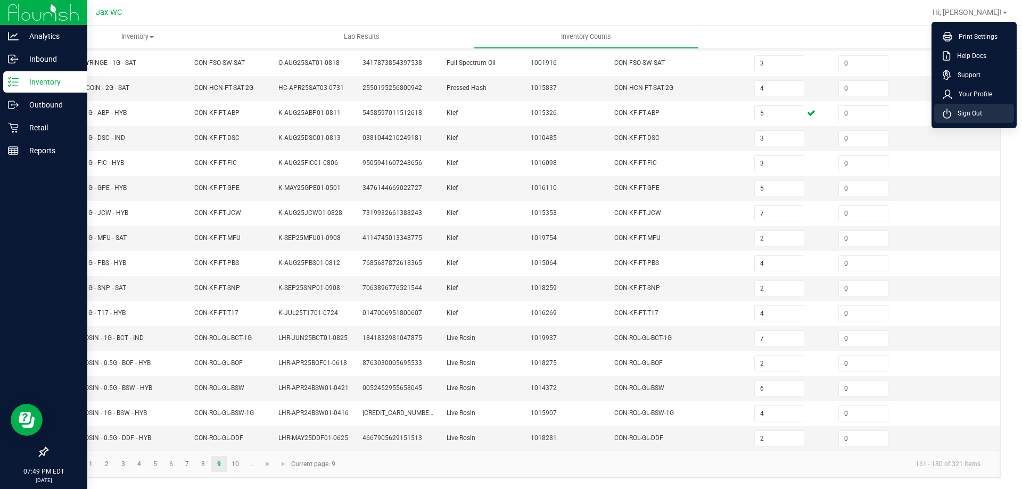
click at [990, 112] on li "Sign Out" at bounding box center [974, 113] width 80 height 19
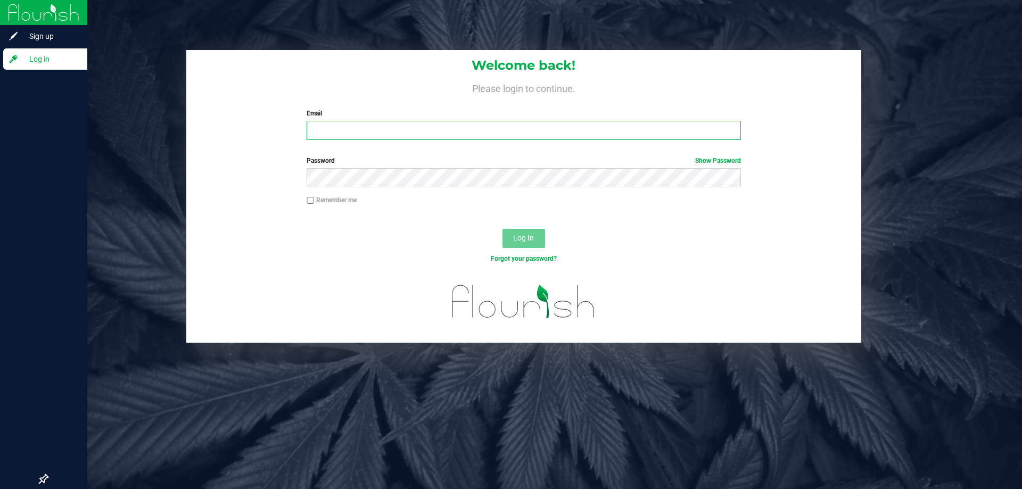
click at [495, 125] on input "Email" at bounding box center [524, 130] width 434 height 19
type input "josmith@liveparallel.com"
click at [502, 229] on button "Log In" at bounding box center [523, 238] width 43 height 19
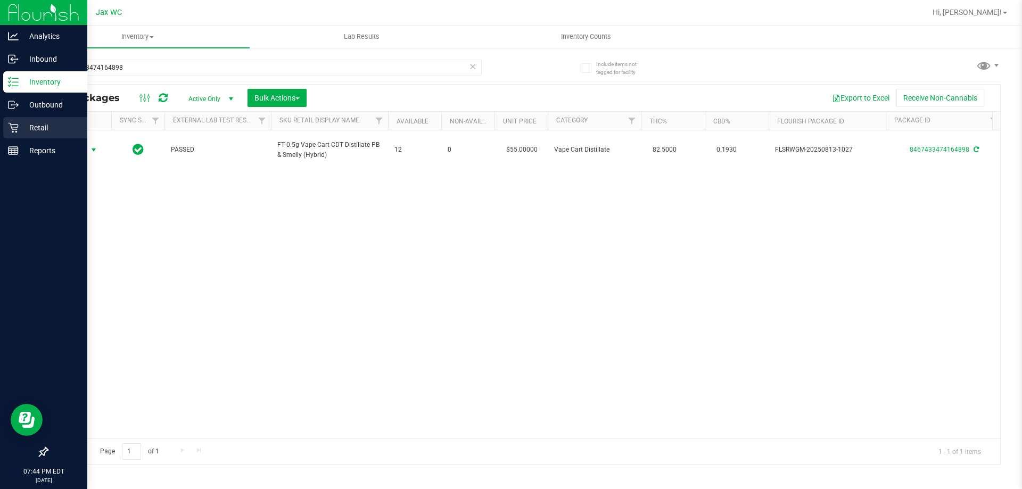
click at [5, 126] on div "Retail" at bounding box center [45, 127] width 84 height 21
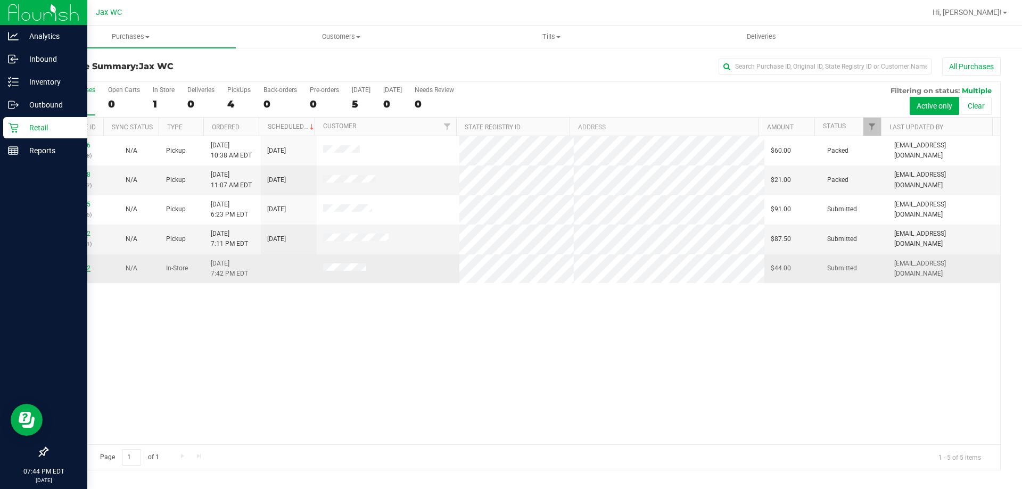
click at [74, 268] on link "12018252" at bounding box center [76, 268] width 30 height 7
